Goal: Transaction & Acquisition: Purchase product/service

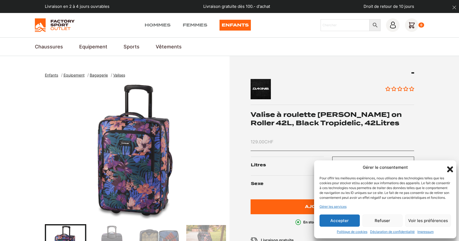
click at [392, 222] on button "Refuser" at bounding box center [383, 221] width 40 height 12
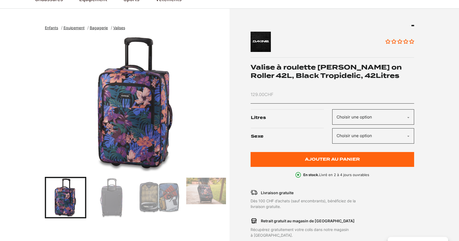
scroll to position [53, 0]
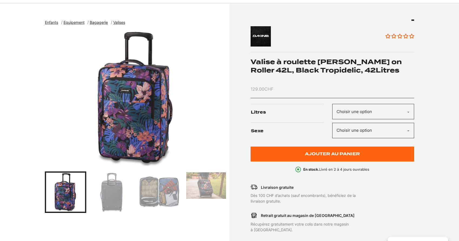
click at [122, 192] on img "Go to slide 2" at bounding box center [113, 192] width 40 height 40
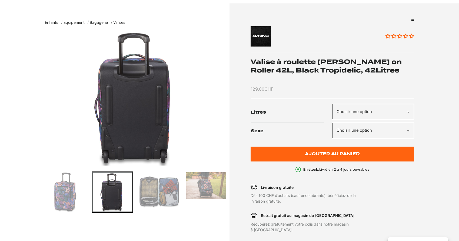
click at [157, 192] on img "Go to slide 3" at bounding box center [160, 192] width 40 height 40
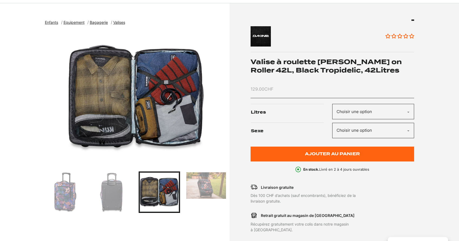
click at [208, 187] on img "Go to slide 4" at bounding box center [206, 185] width 40 height 27
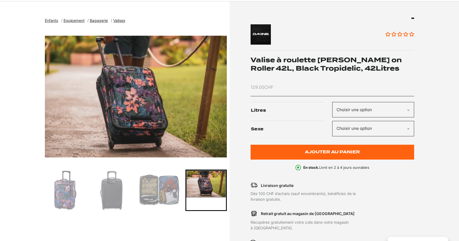
scroll to position [55, 0]
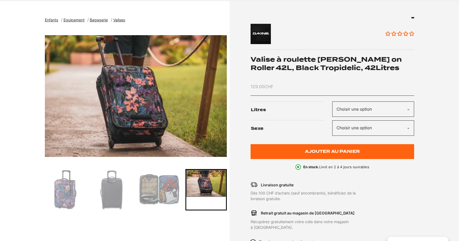
select select "42l"
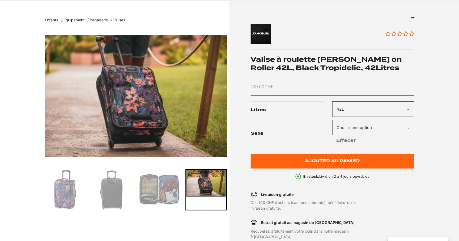
click at [353, 127] on select "Choisir une option Enfants Femmes" at bounding box center [373, 127] width 82 height 15
select select "femmes"
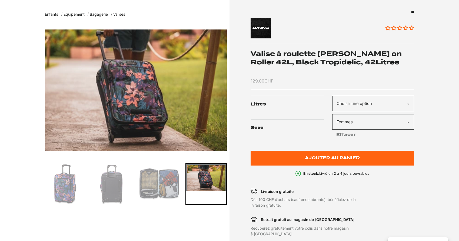
scroll to position [68, 0]
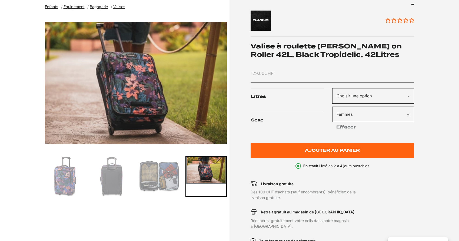
click at [68, 184] on img "Go to slide 1" at bounding box center [66, 177] width 40 height 40
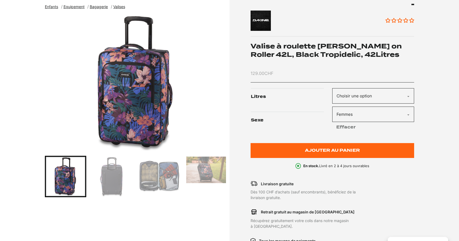
click at [146, 107] on img "1 of 4" at bounding box center [136, 82] width 182 height 135
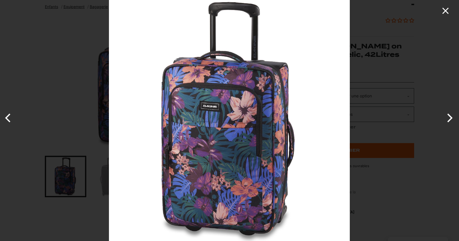
click at [446, 6] on icon "Close" at bounding box center [445, 10] width 11 height 11
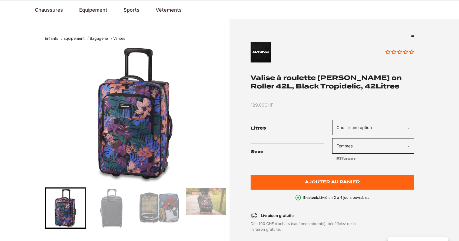
scroll to position [28, 0]
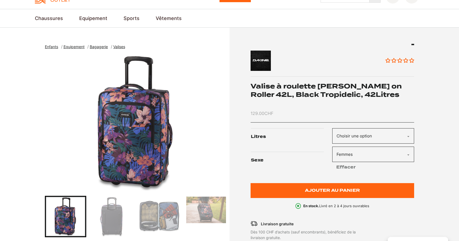
click at [261, 58] on img at bounding box center [292, 61] width 82 height 20
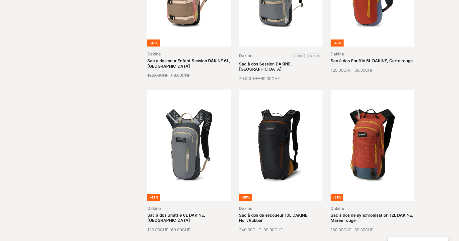
scroll to position [553, 0]
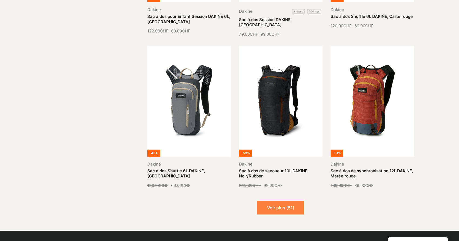
click at [285, 202] on button "Voir plus (51)" at bounding box center [281, 208] width 47 height 14
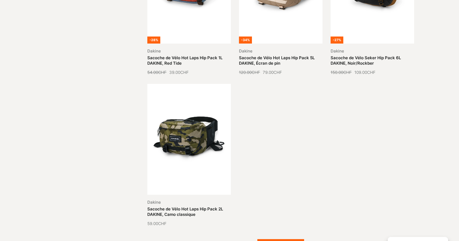
scroll to position [1149, 0]
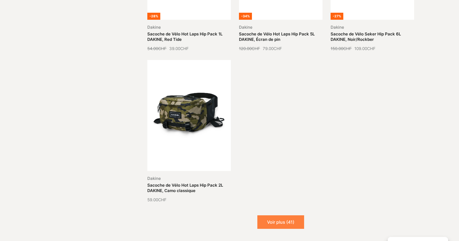
click at [280, 215] on button "Voir plus (41)" at bounding box center [281, 222] width 47 height 14
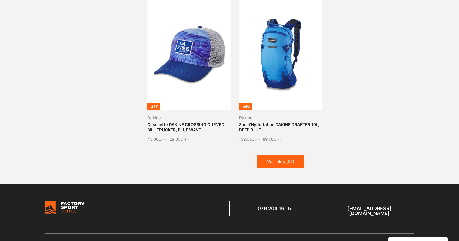
scroll to position [1673, 0]
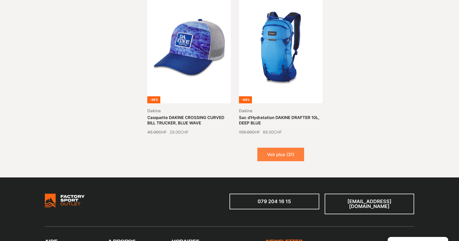
click at [275, 148] on button "Voir plus (31)" at bounding box center [281, 155] width 47 height 14
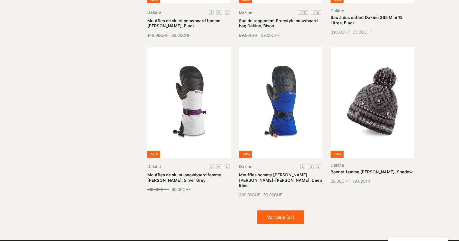
scroll to position [2106, 0]
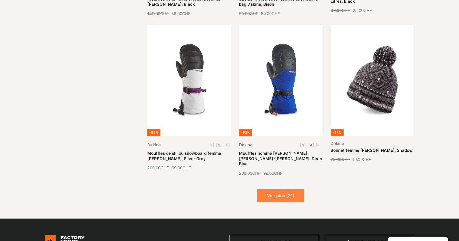
click at [269, 189] on button "Voir plus (21)" at bounding box center [281, 196] width 47 height 14
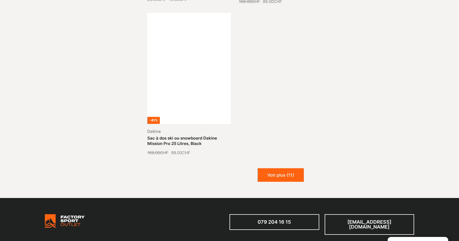
scroll to position [2744, 0]
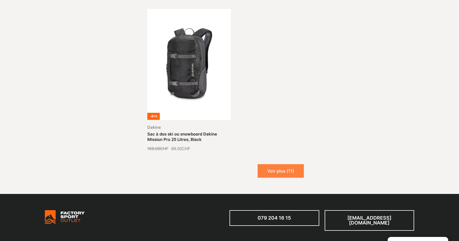
click at [298, 164] on button "Voir plus (11)" at bounding box center [281, 171] width 46 height 14
click at [298, 164] on button "Chargement..." at bounding box center [280, 171] width 49 height 14
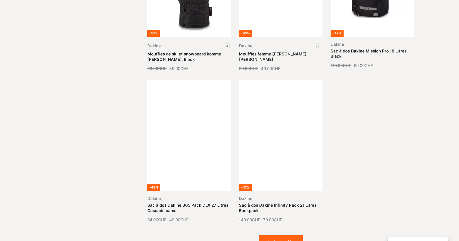
scroll to position [3136, 0]
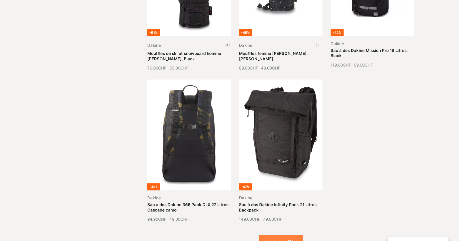
click at [269, 235] on button "Voir plus (1)" at bounding box center [281, 242] width 44 height 14
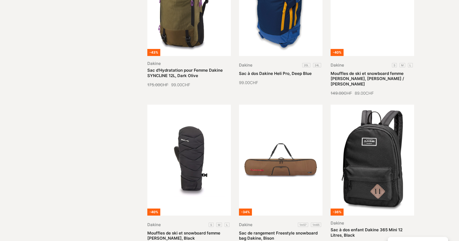
scroll to position [1815, 0]
